Goal: Entertainment & Leisure: Browse casually

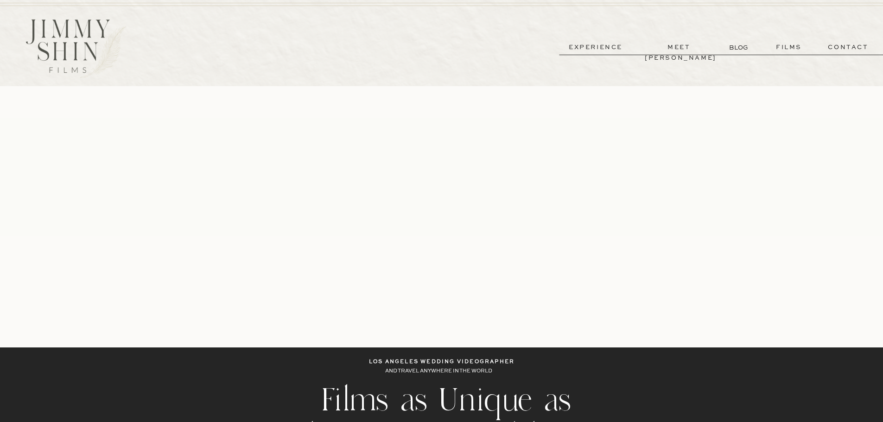
click at [788, 49] on p "films" at bounding box center [788, 47] width 45 height 11
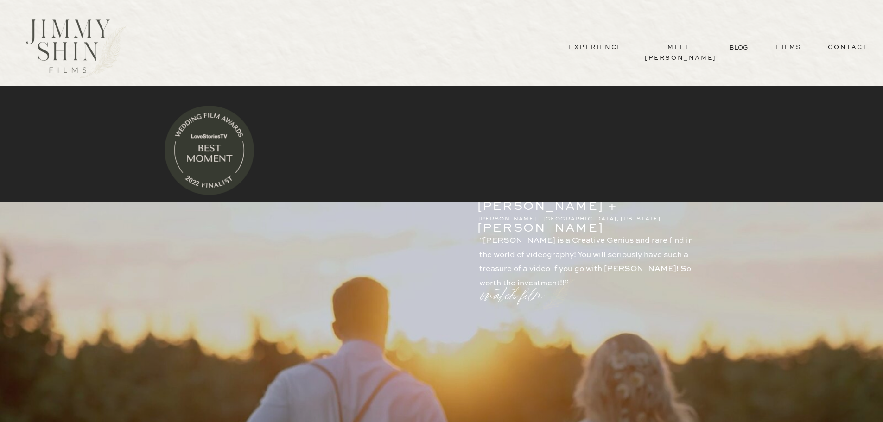
scroll to position [454, 0]
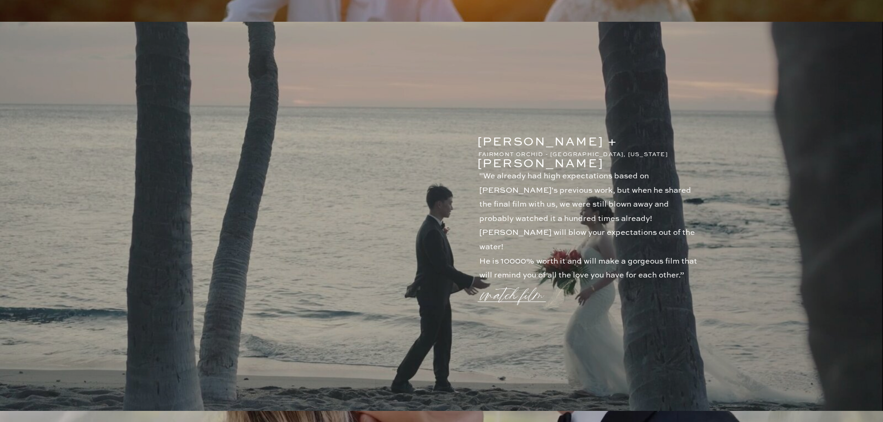
drag, startPoint x: 0, startPoint y: 0, endPoint x: 861, endPoint y: 87, distance: 865.4
click at [497, 293] on p "watch film" at bounding box center [515, 289] width 67 height 35
